Goal: Find specific page/section: Find specific page/section

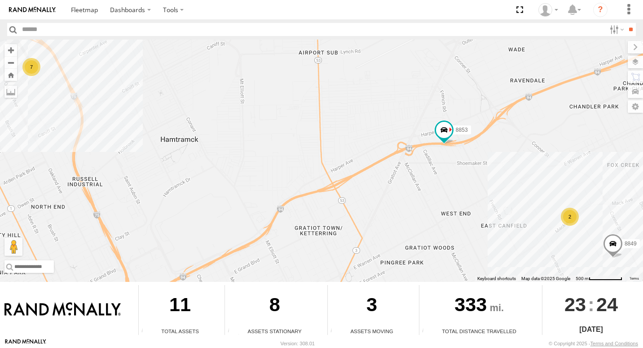
click at [570, 216] on div "2" at bounding box center [570, 217] width 18 height 18
